Goal: Task Accomplishment & Management: Manage account settings

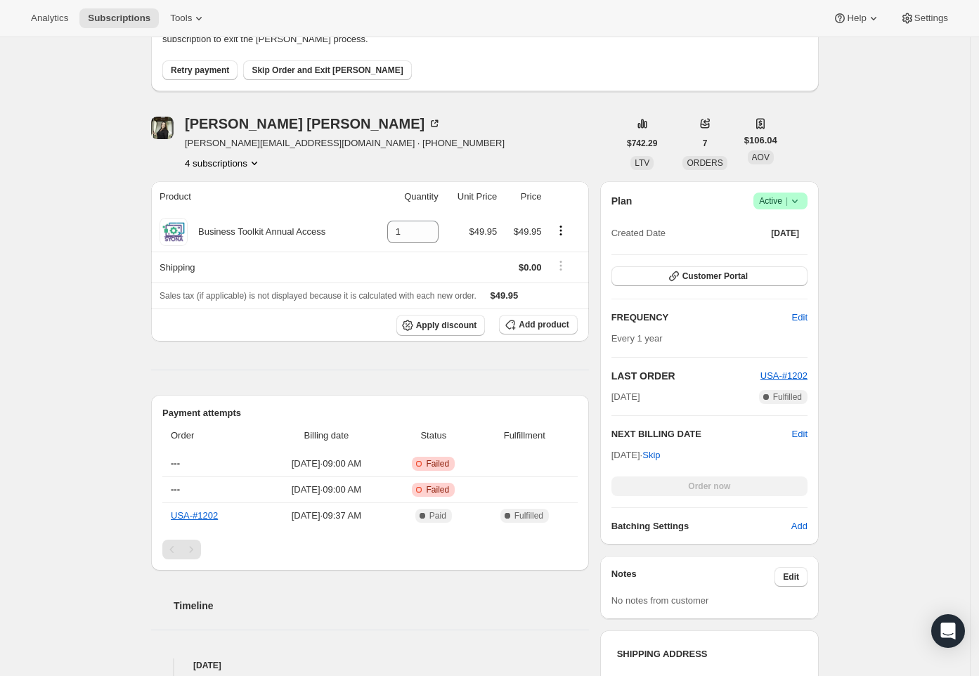
scroll to position [304, 0]
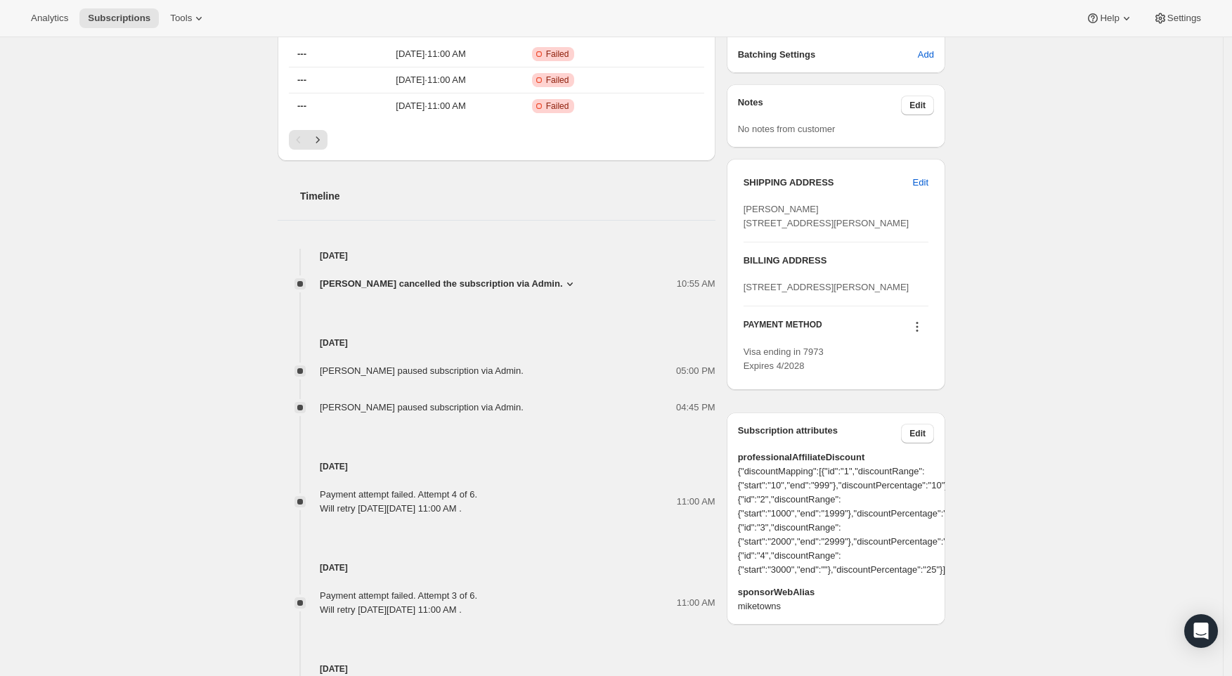
scroll to position [464, 0]
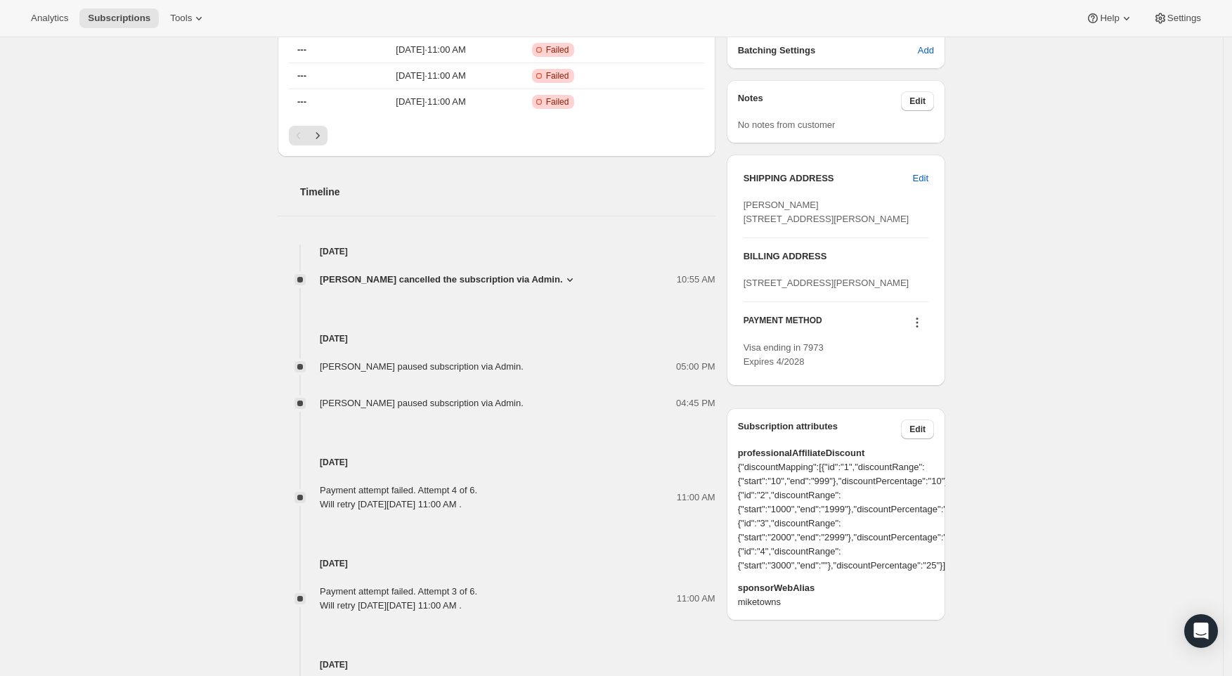
click at [978, 389] on div "Subscription #90355695988. This page is ready Subscription #90355695988 Success…" at bounding box center [611, 187] width 1223 height 1226
click at [920, 330] on icon at bounding box center [917, 322] width 14 height 14
click at [986, 357] on div "Subscription #90355695988. This page is ready Subscription #90355695988 Success…" at bounding box center [611, 187] width 1223 height 1226
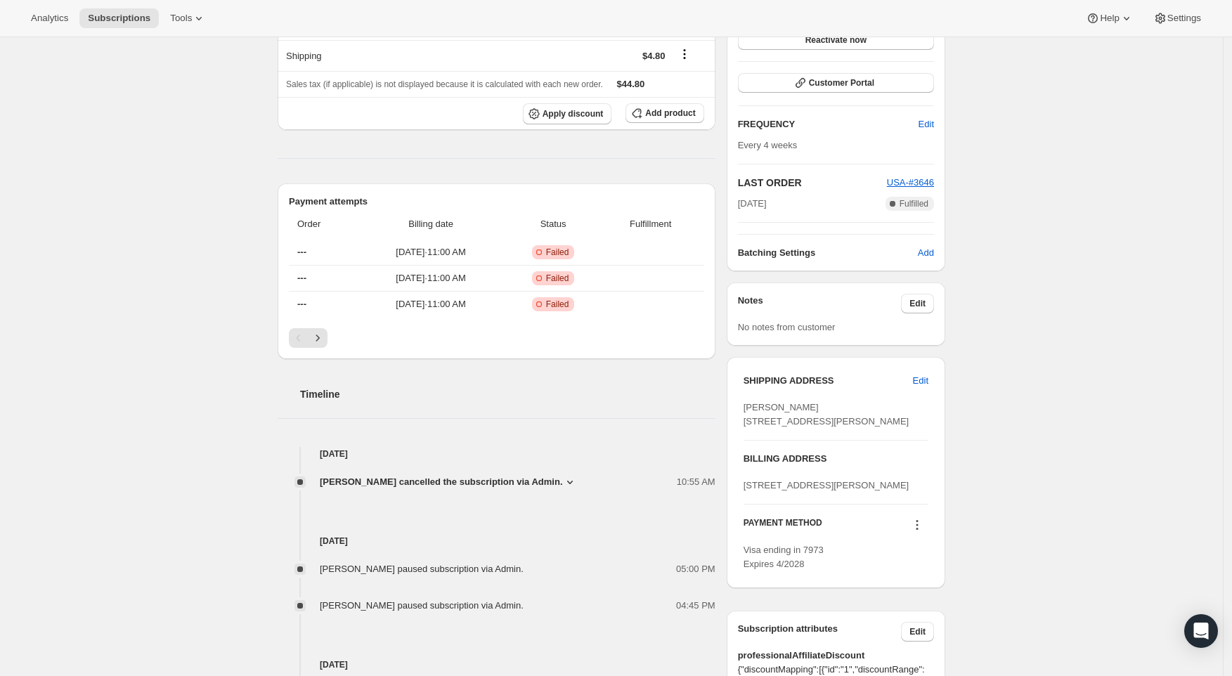
scroll to position [276, 0]
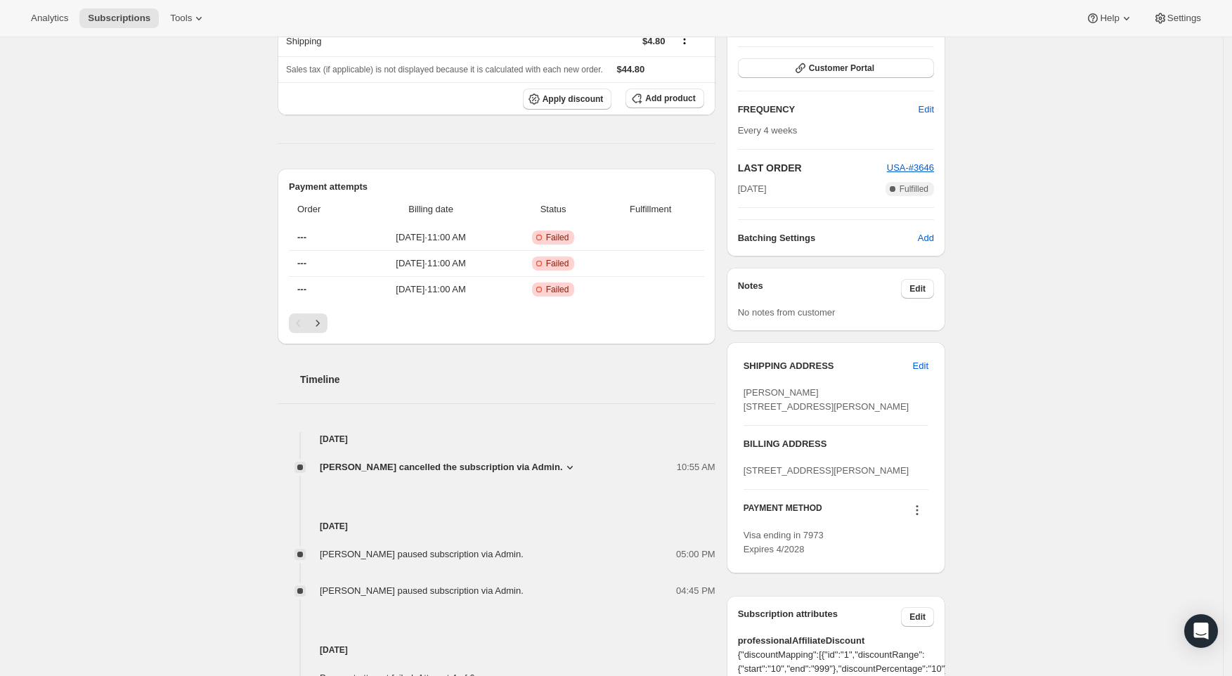
click at [928, 521] on div at bounding box center [917, 511] width 22 height 19
click at [918, 517] on icon at bounding box center [917, 510] width 14 height 14
click at [897, 530] on span "Select payment method" at bounding box center [917, 530] width 96 height 11
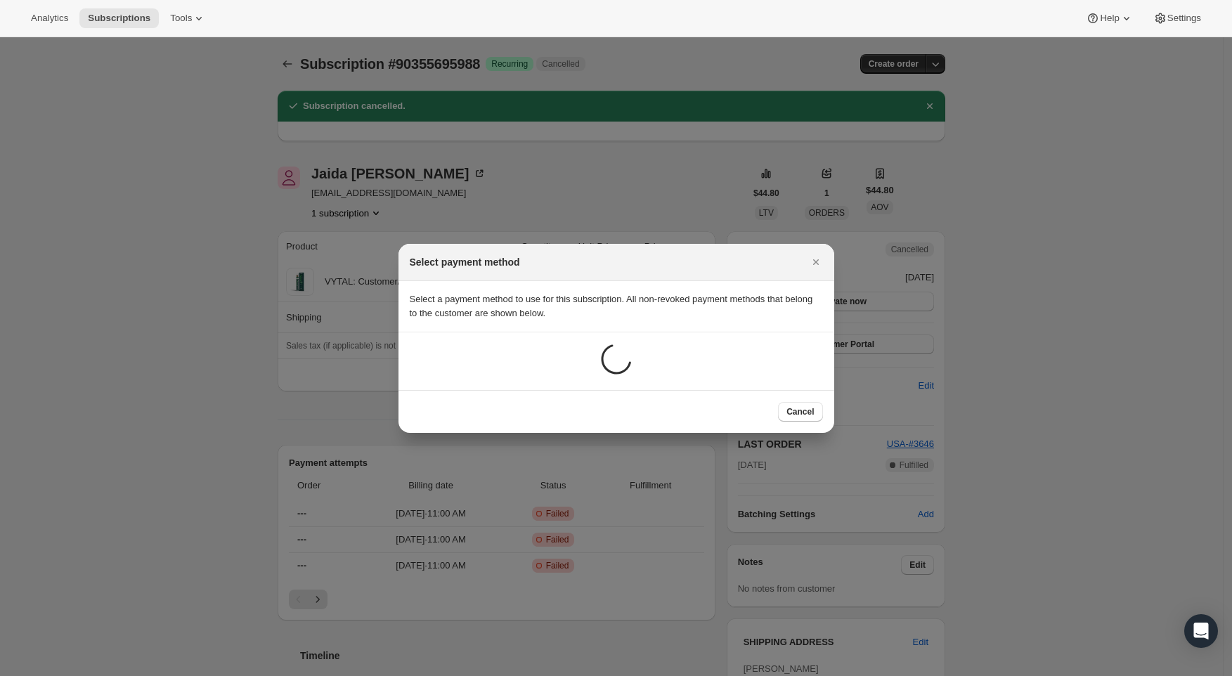
scroll to position [0, 0]
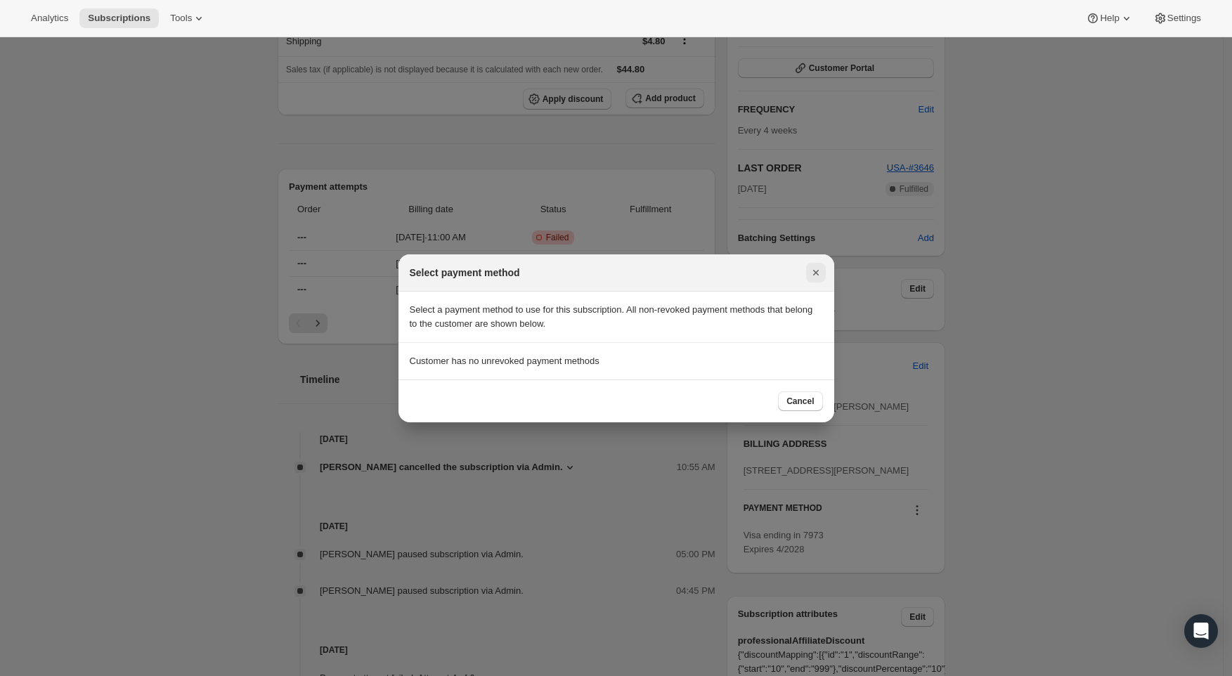
click at [817, 281] on button "Close" at bounding box center [816, 273] width 20 height 20
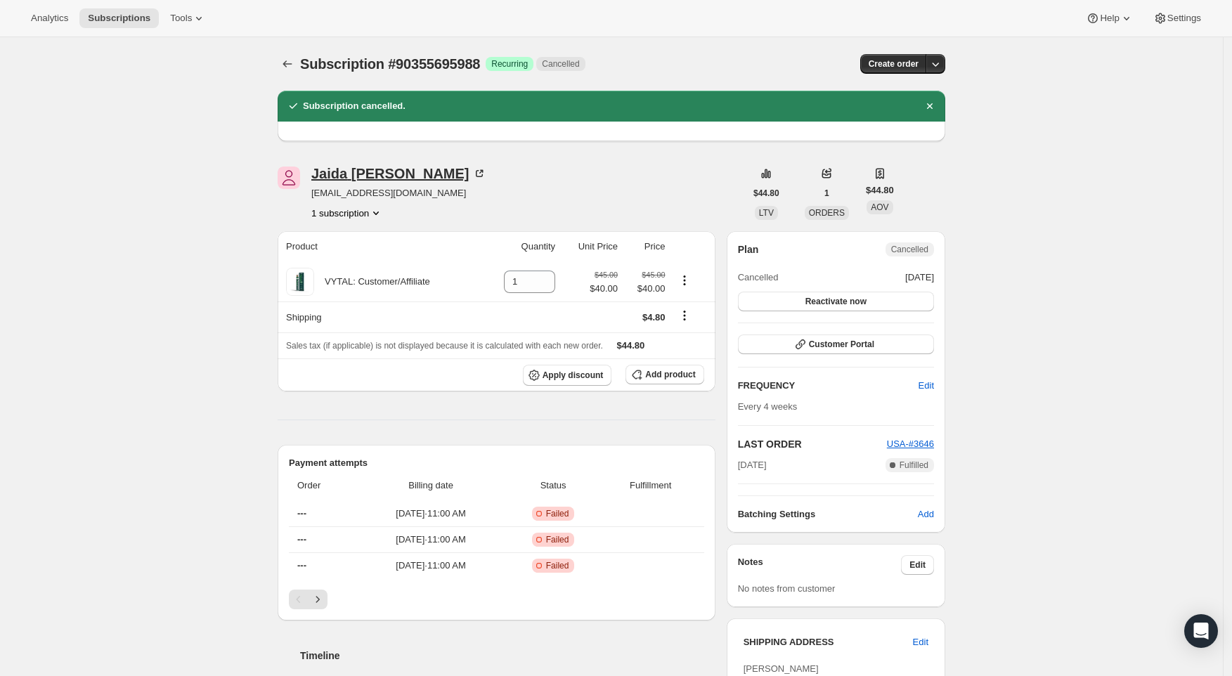
click at [387, 171] on div "Jaida Bazemore" at bounding box center [398, 174] width 175 height 14
